Goal: Navigation & Orientation: Find specific page/section

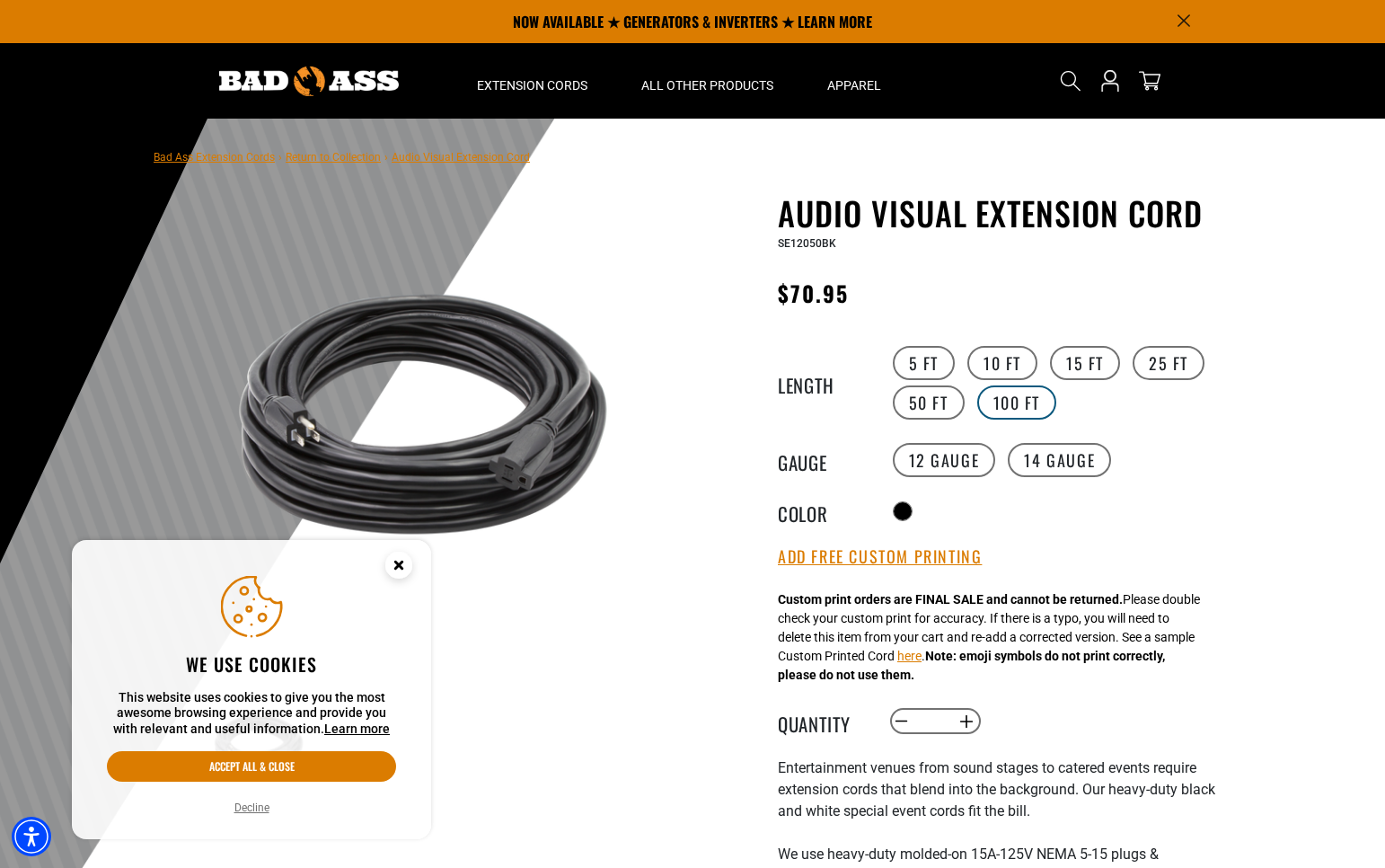
click at [1025, 404] on label "100 FT" at bounding box center [1017, 403] width 80 height 34
click at [345, 85] on img at bounding box center [309, 82] width 179 height 30
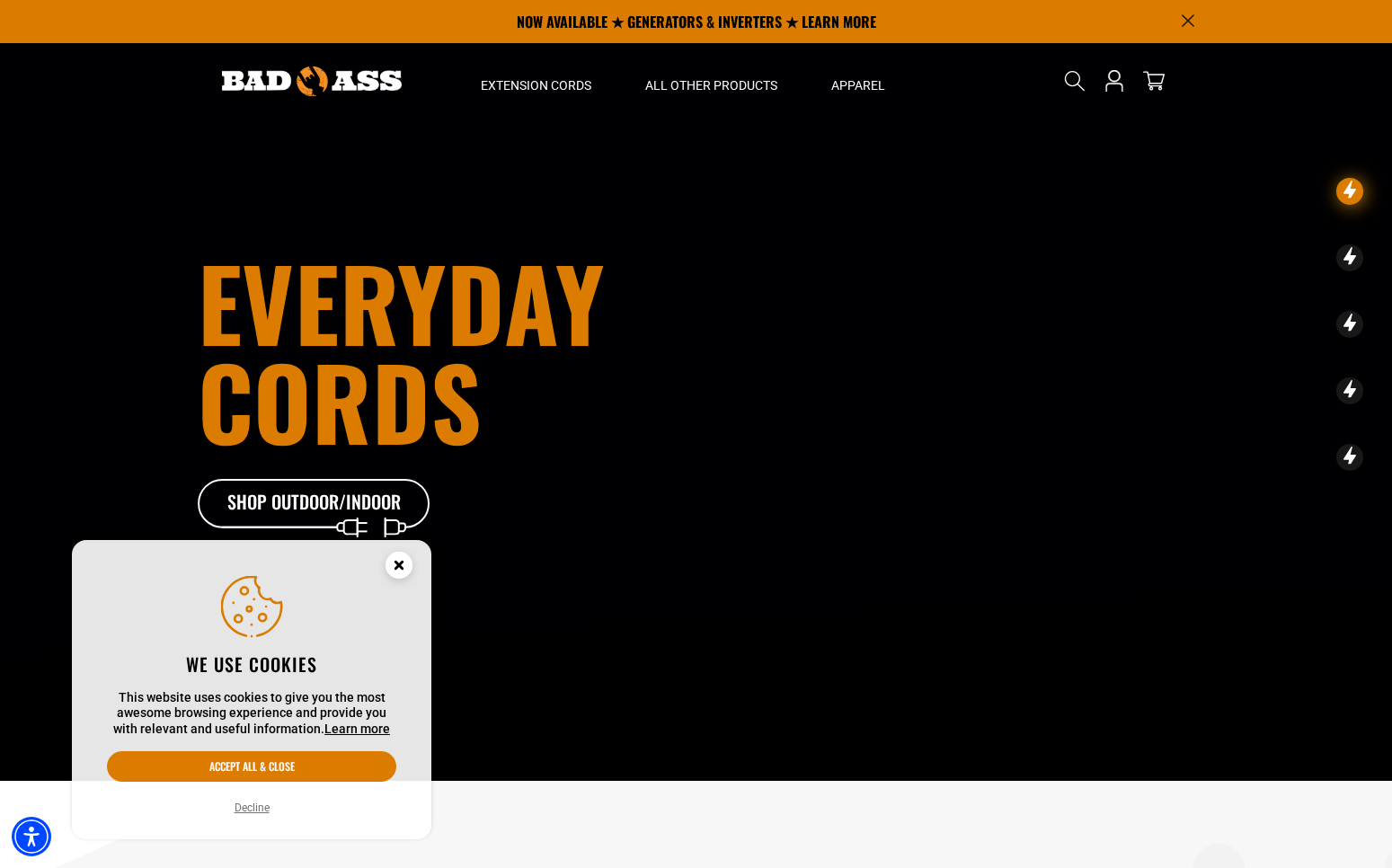
click at [402, 571] on circle "Cookie Consent" at bounding box center [399, 565] width 27 height 27
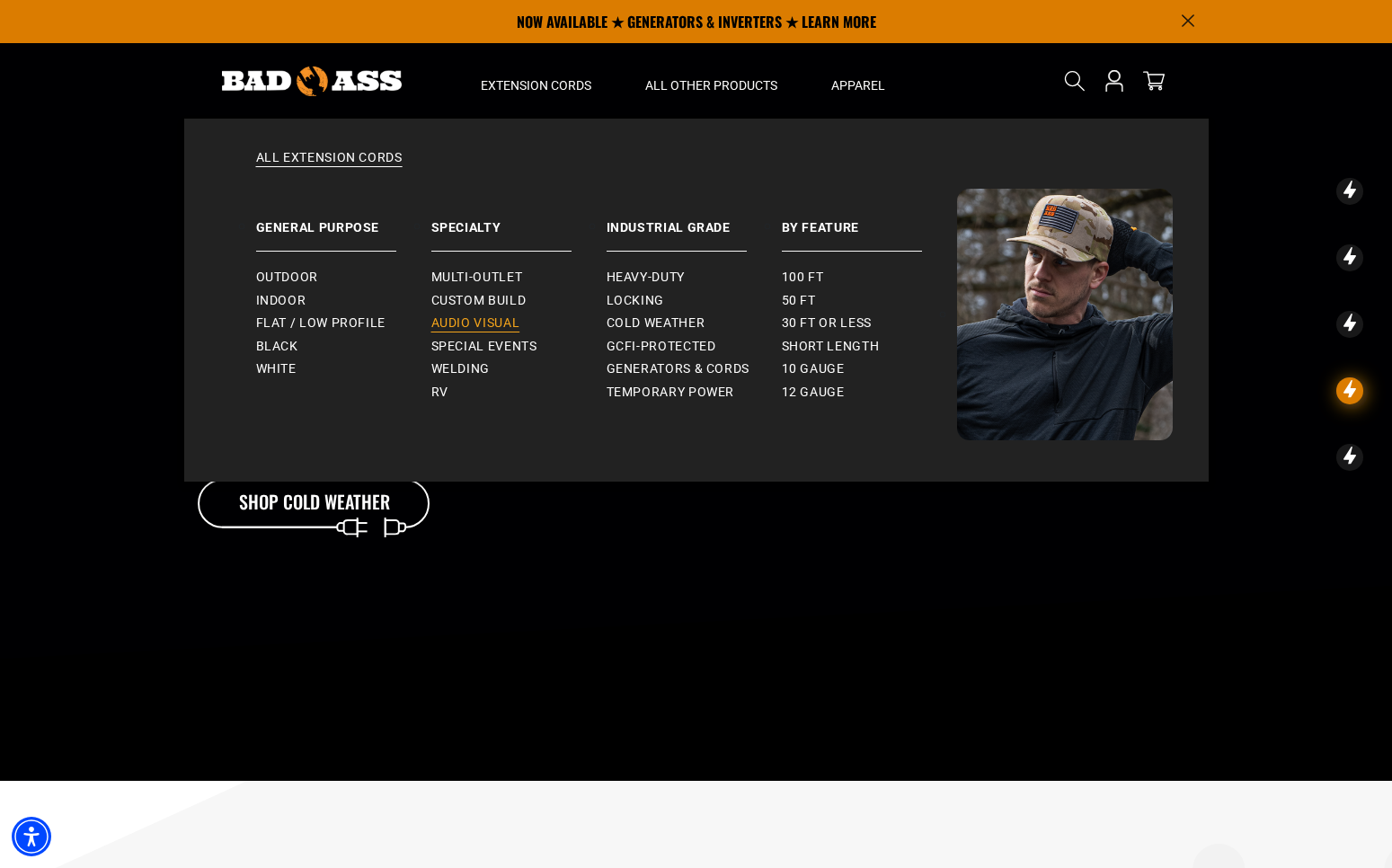
click at [496, 320] on span "Audio Visual" at bounding box center [476, 323] width 89 height 16
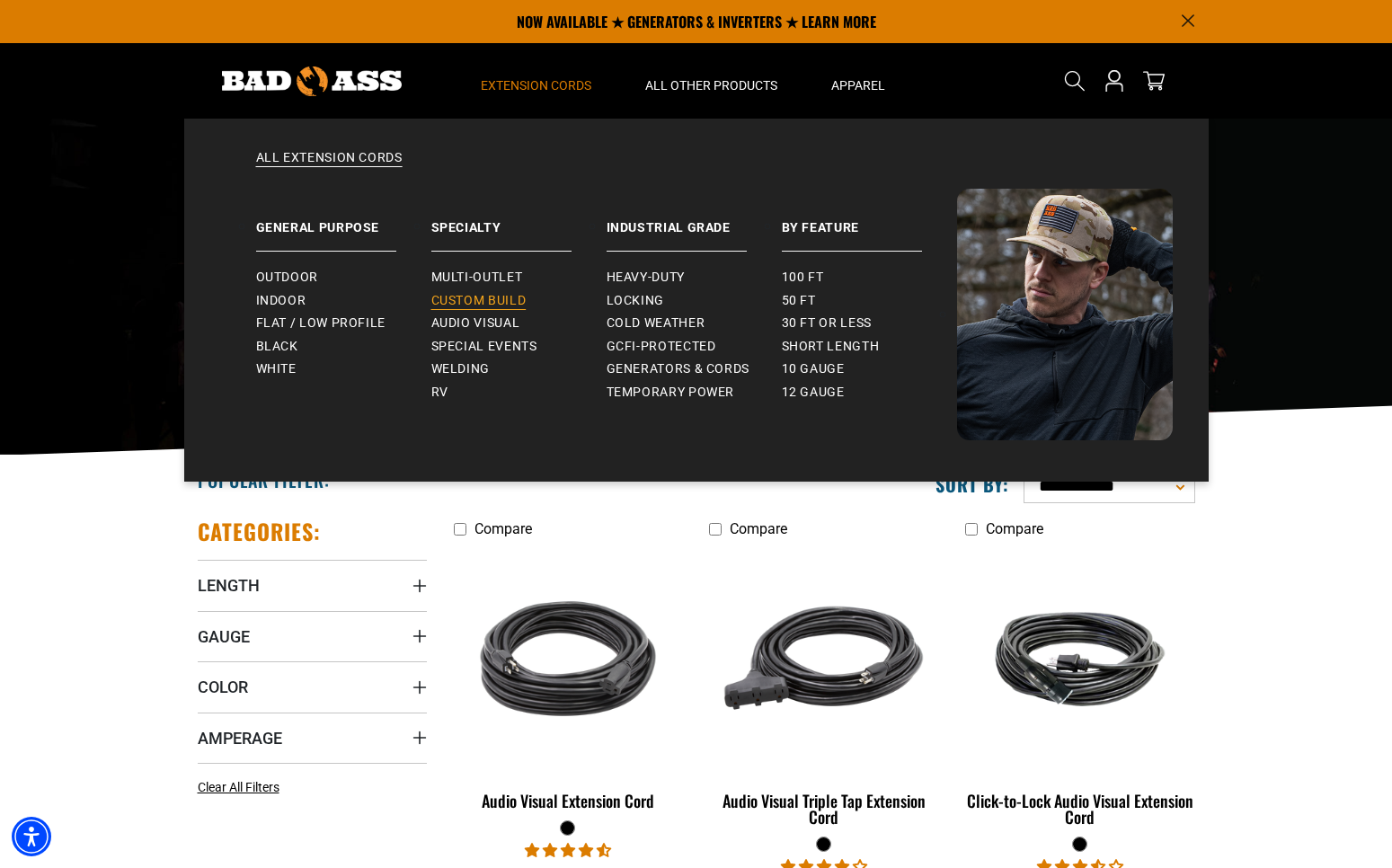
click at [482, 303] on span "Custom Build" at bounding box center [479, 300] width 95 height 16
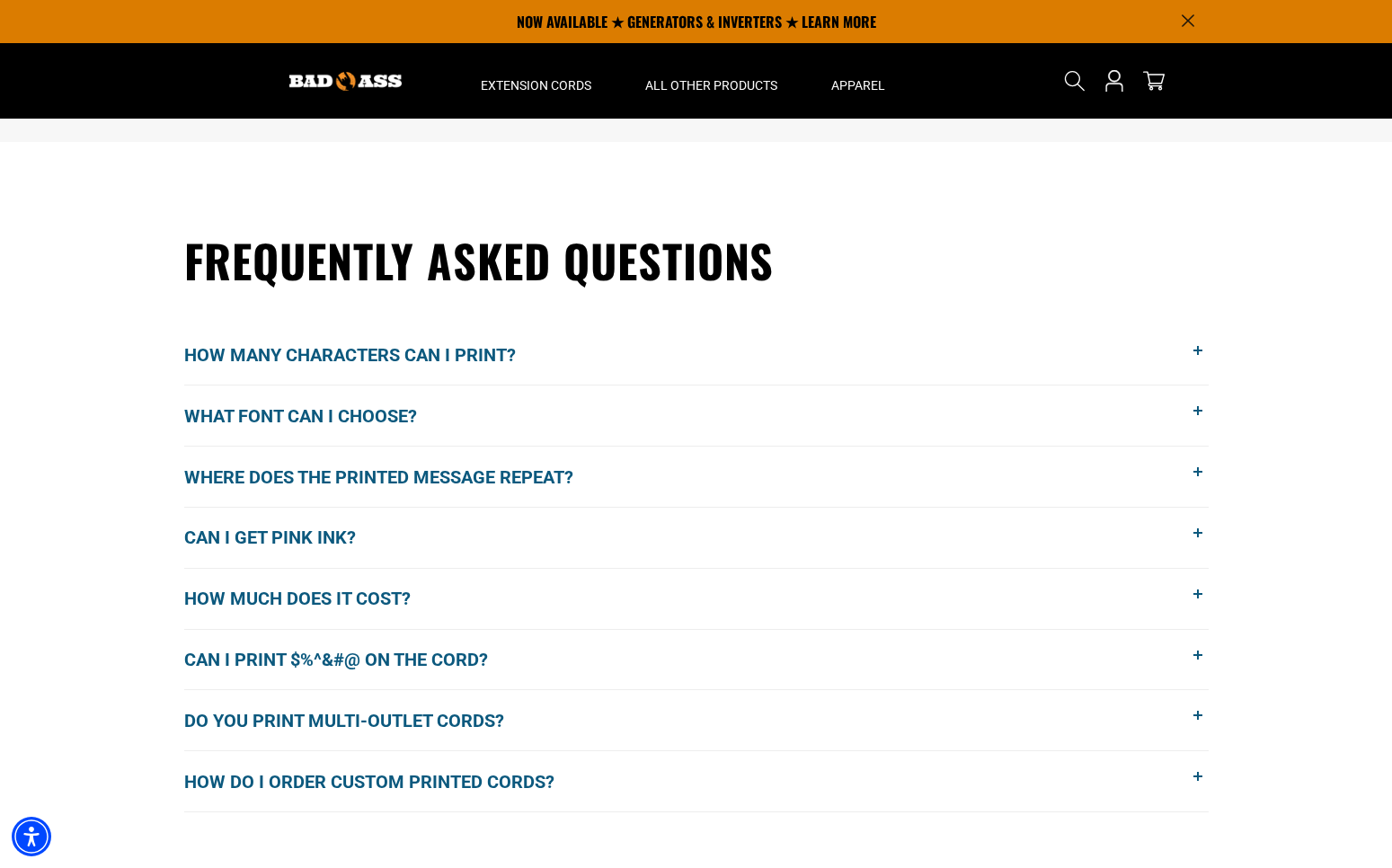
scroll to position [1153, 0]
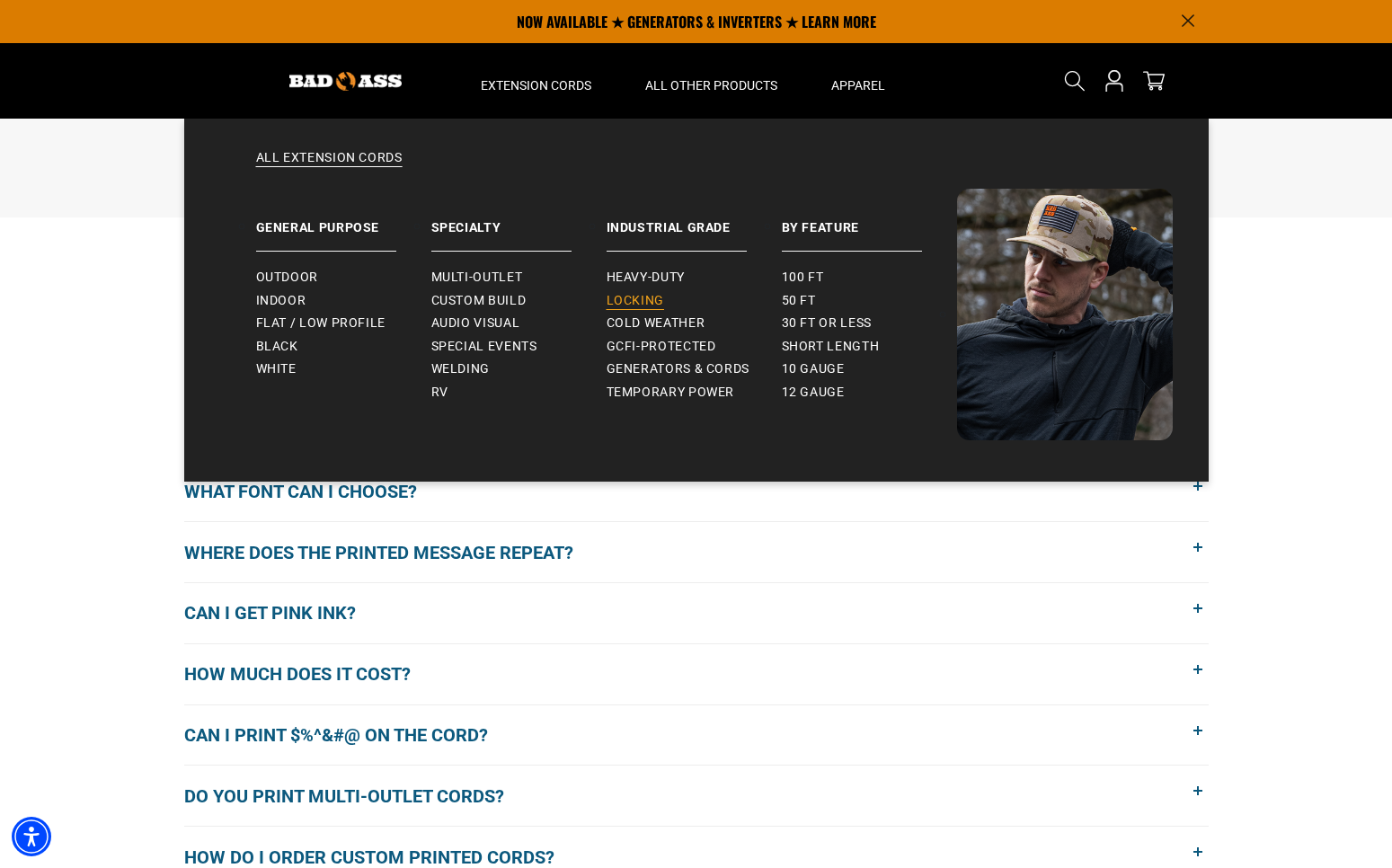
click at [635, 309] on link "Locking" at bounding box center [694, 300] width 176 height 23
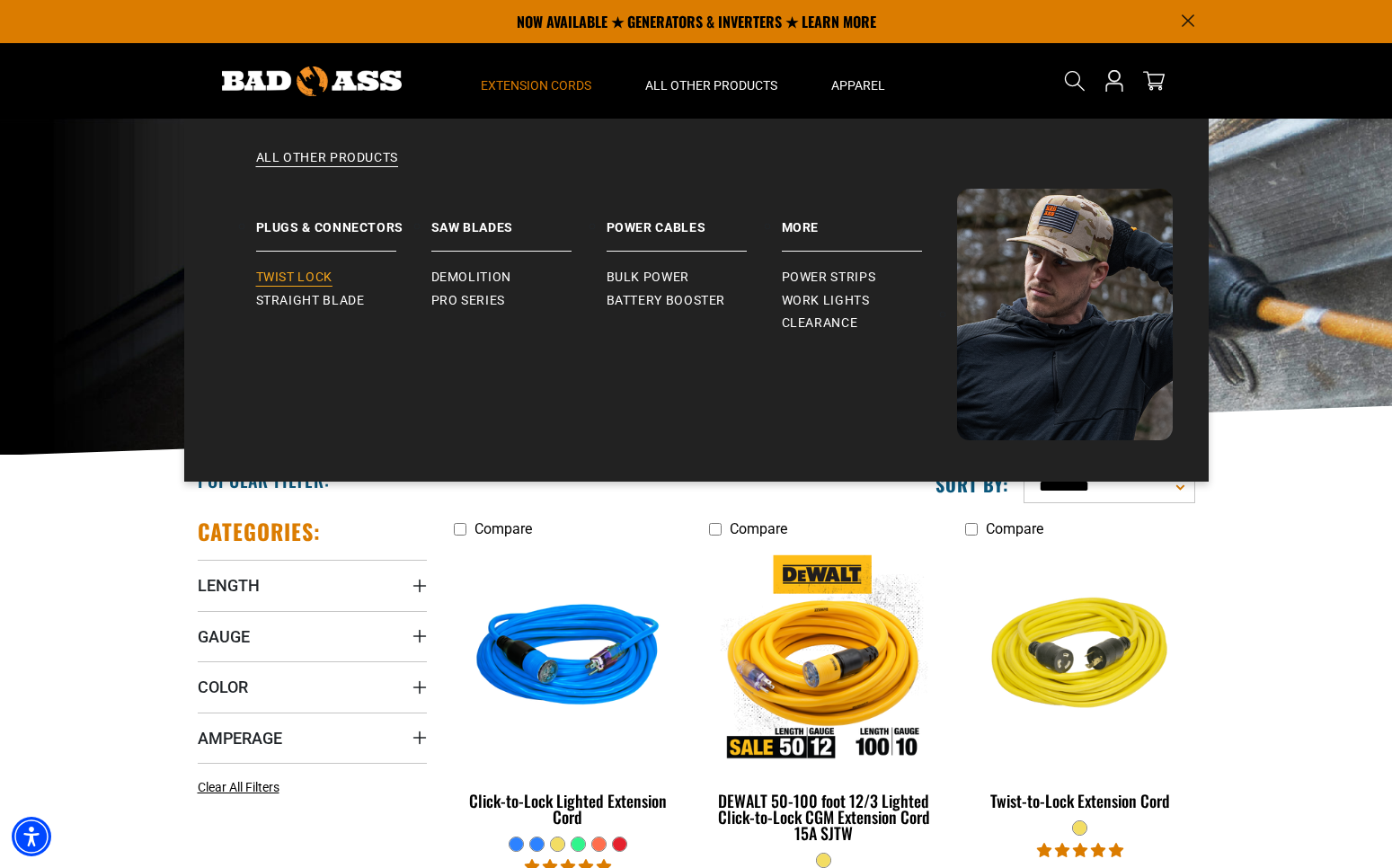
click at [311, 268] on link "Twist Lock" at bounding box center [344, 277] width 176 height 23
